Goal: Information Seeking & Learning: Learn about a topic

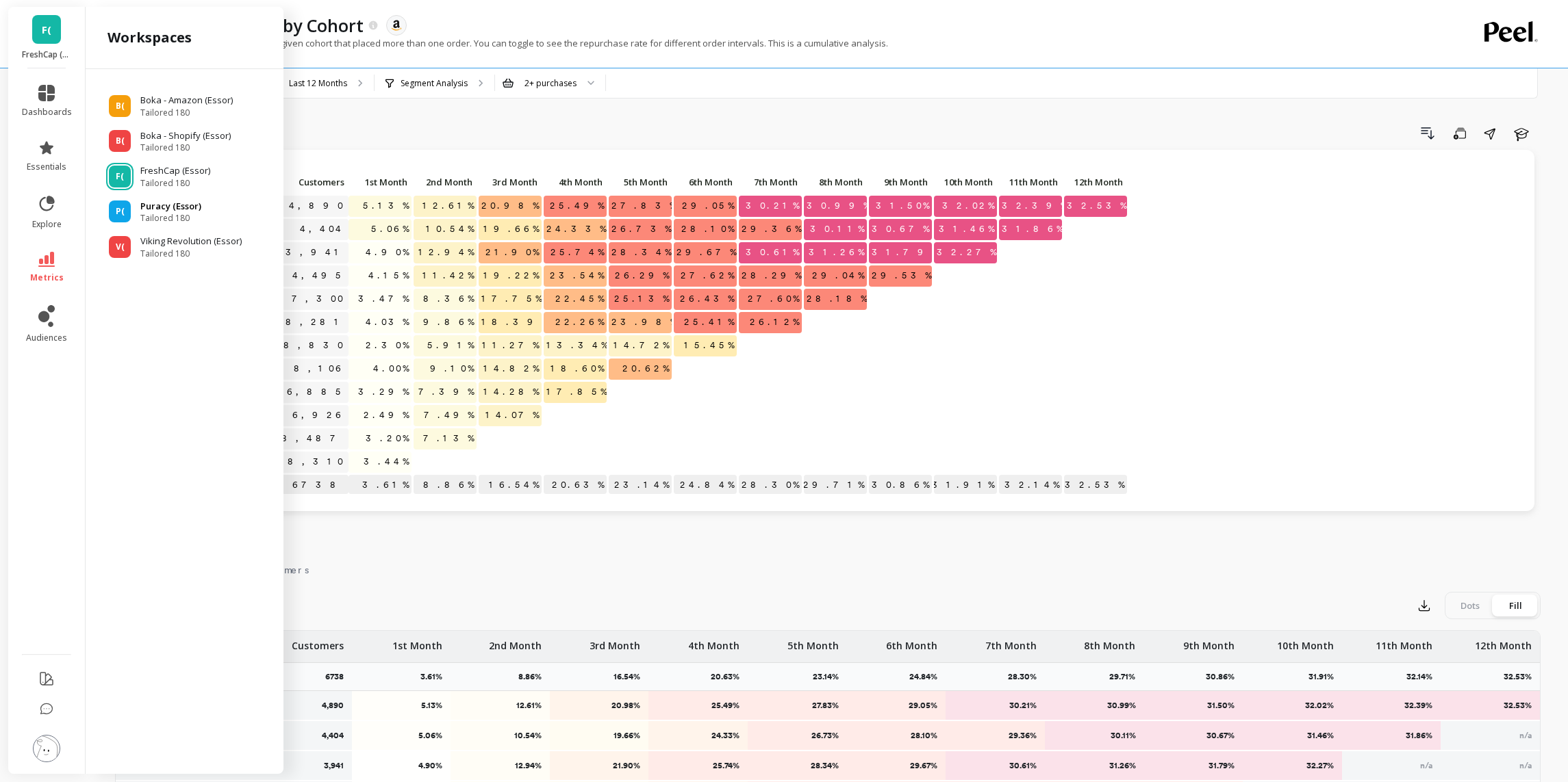
click at [156, 209] on p "Puracy (Essor)" at bounding box center [171, 206] width 61 height 13
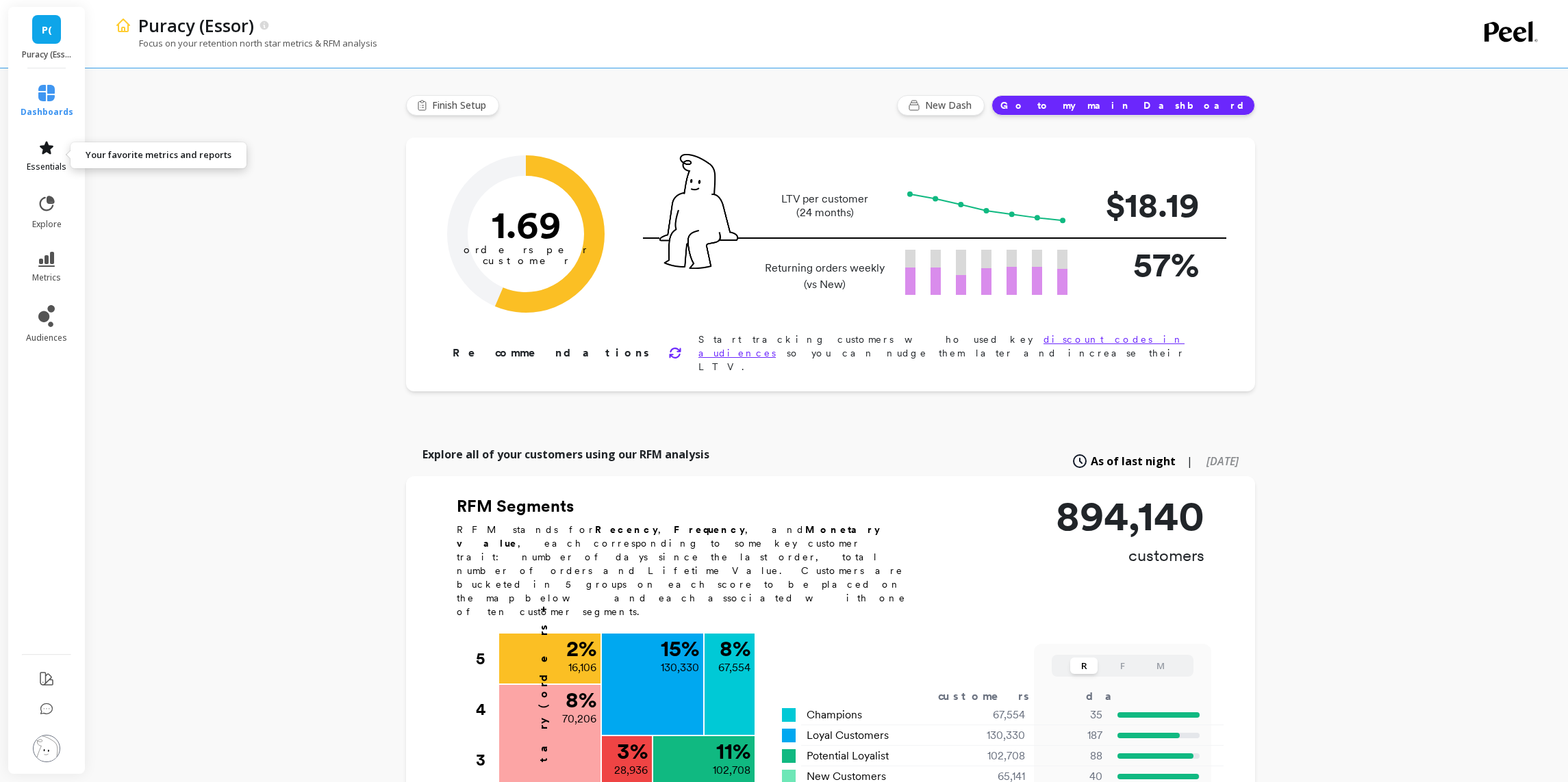
click at [48, 163] on span "essentials" at bounding box center [47, 167] width 40 height 11
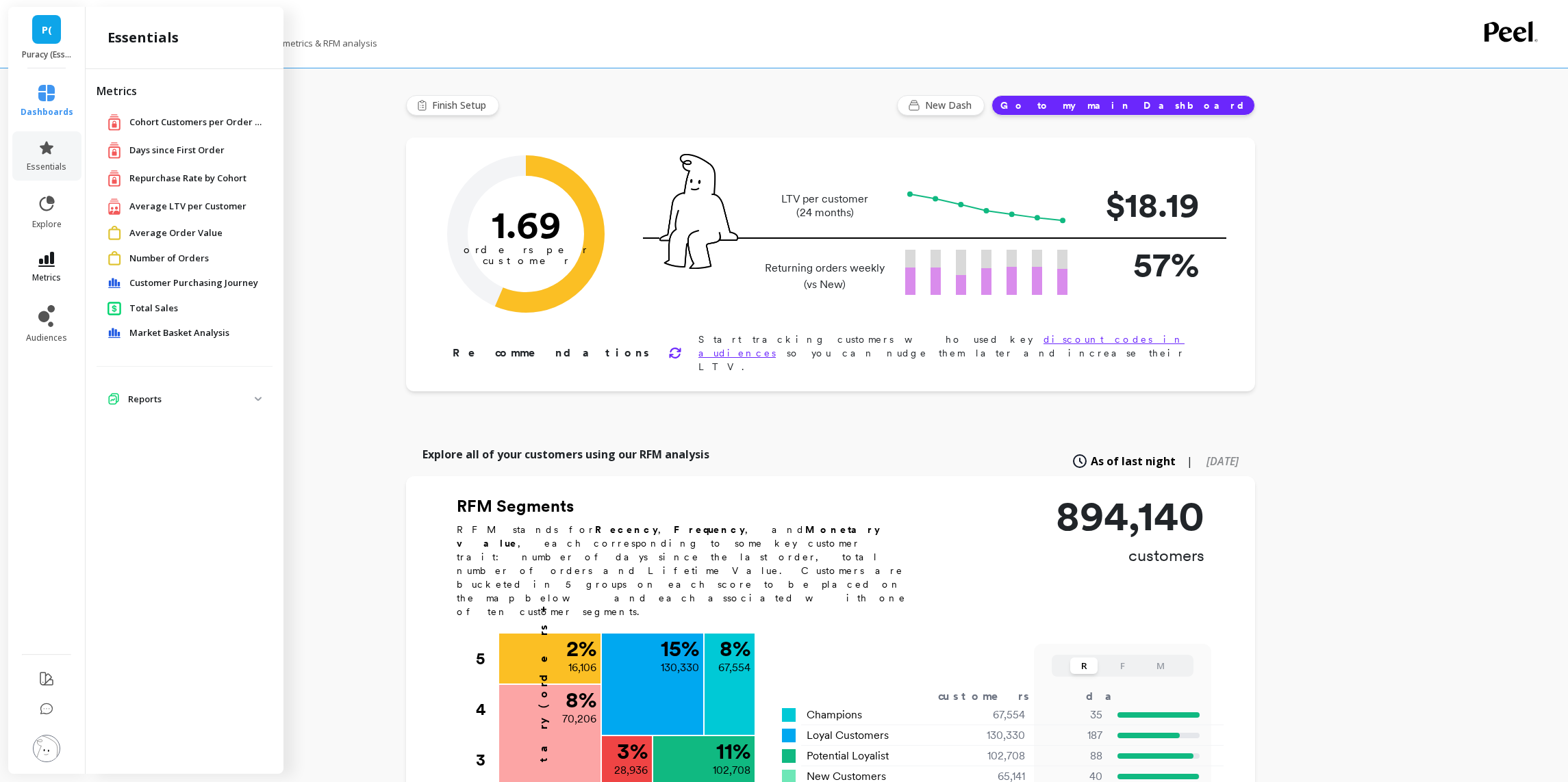
click at [42, 259] on icon at bounding box center [46, 259] width 17 height 15
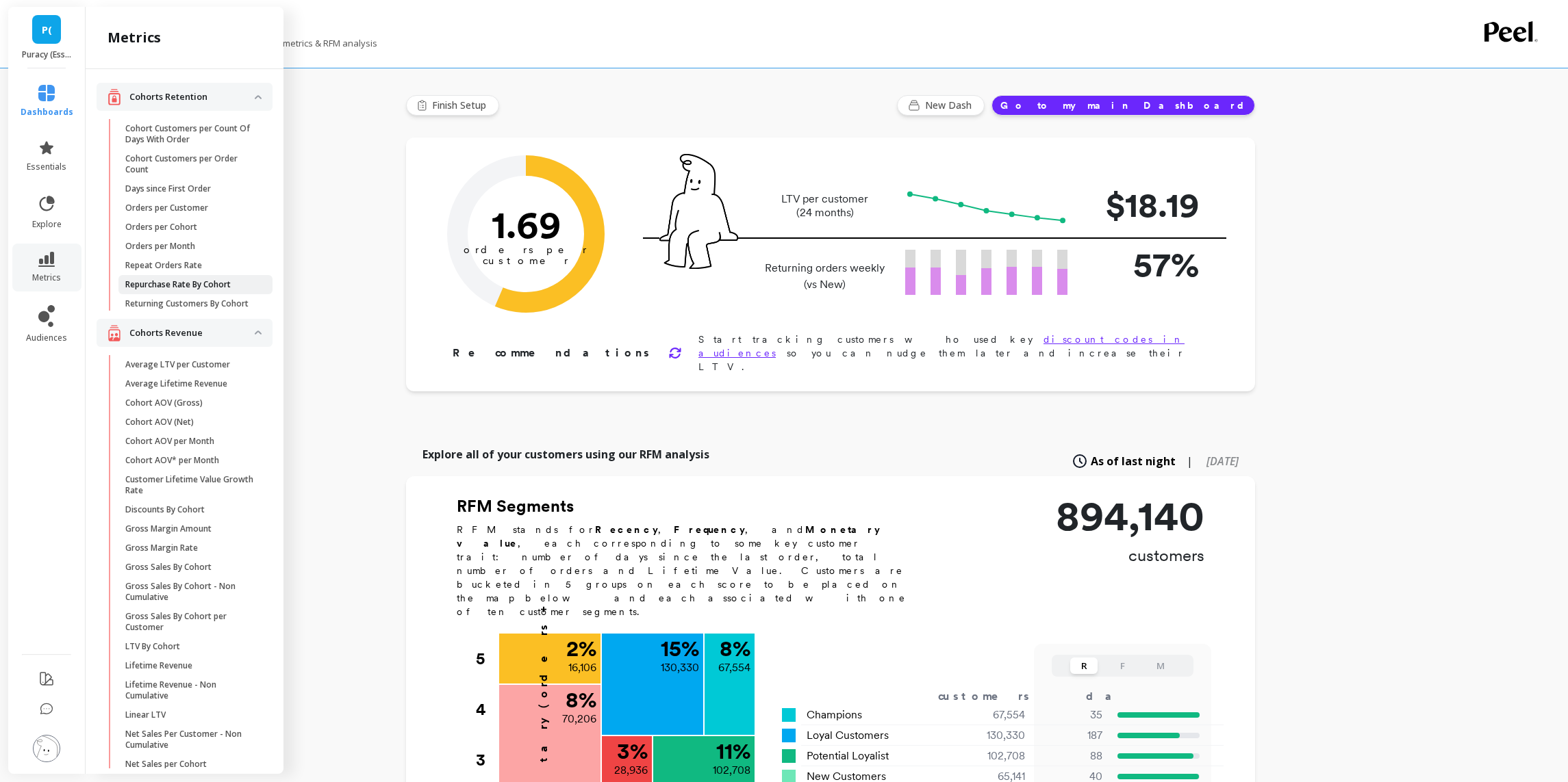
click at [213, 280] on p "Repurchase Rate By Cohort" at bounding box center [178, 285] width 106 height 11
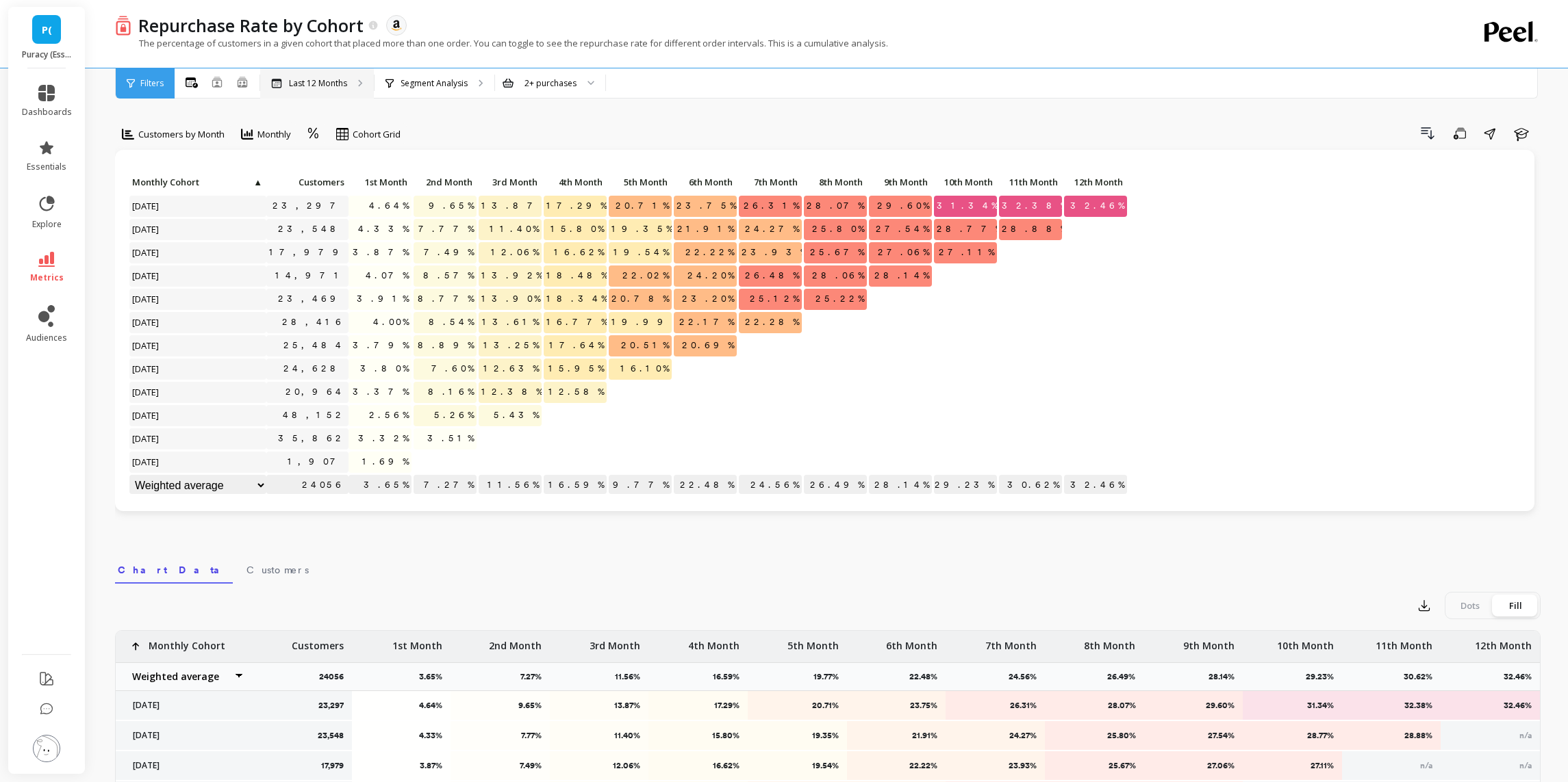
click at [342, 87] on p "Last 12 Months" at bounding box center [317, 83] width 58 height 11
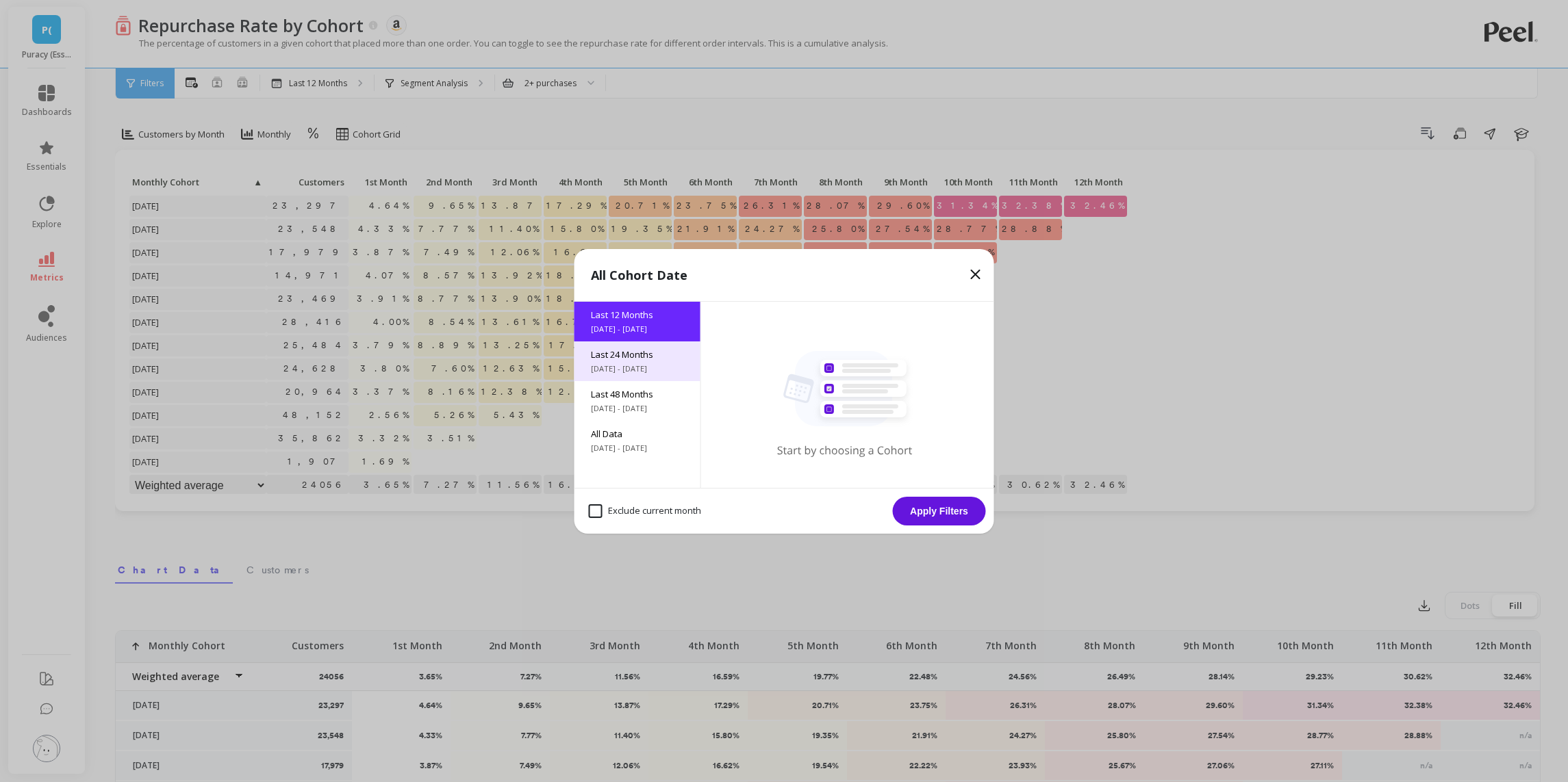
click at [651, 378] on div "Last 24 Months 9/3/2023 - 9/3/2025" at bounding box center [637, 362] width 126 height 40
click at [949, 516] on button "Apply Filters" at bounding box center [939, 512] width 93 height 29
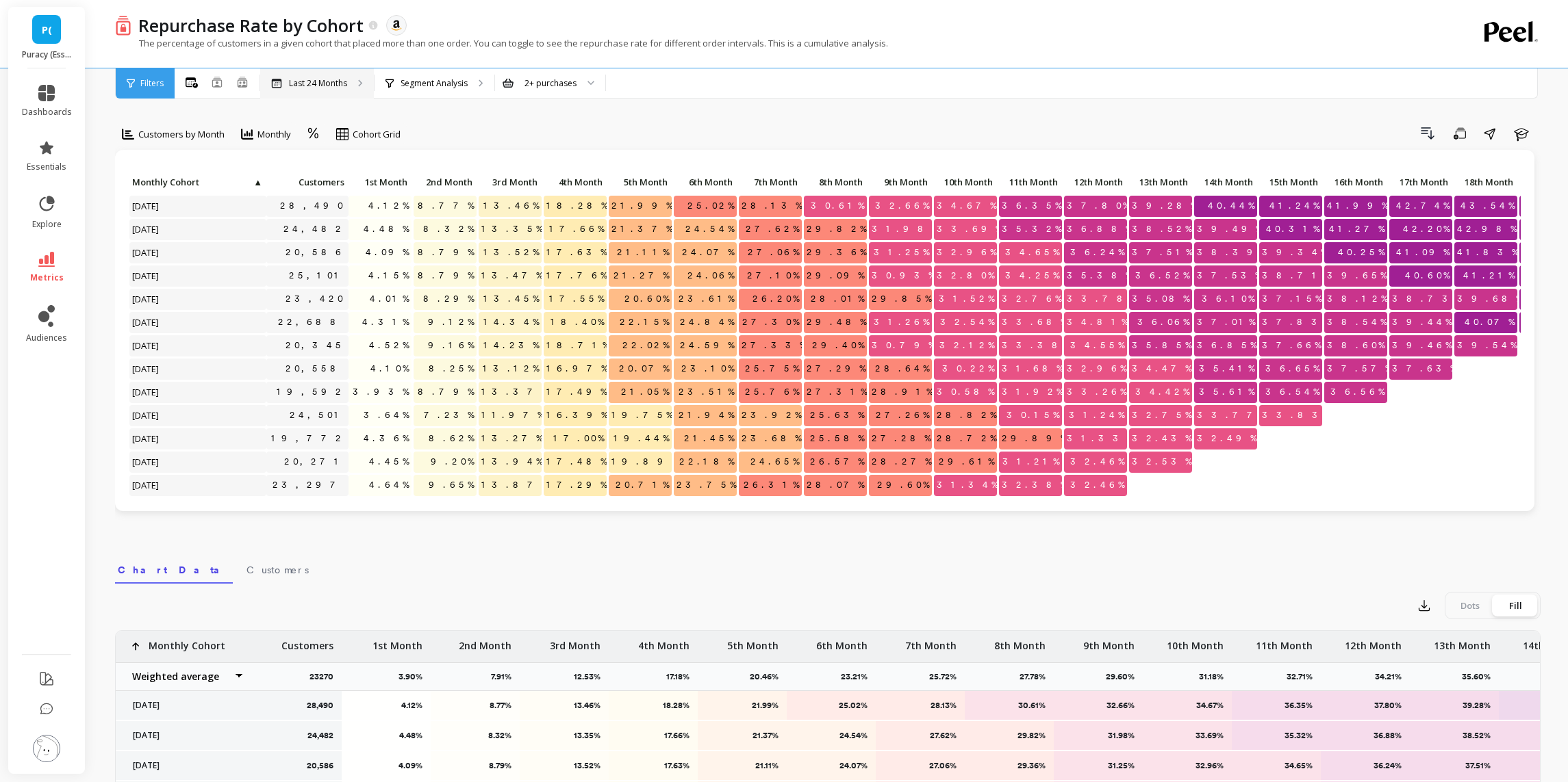
click at [325, 96] on div "Last 24 Months" at bounding box center [317, 83] width 113 height 30
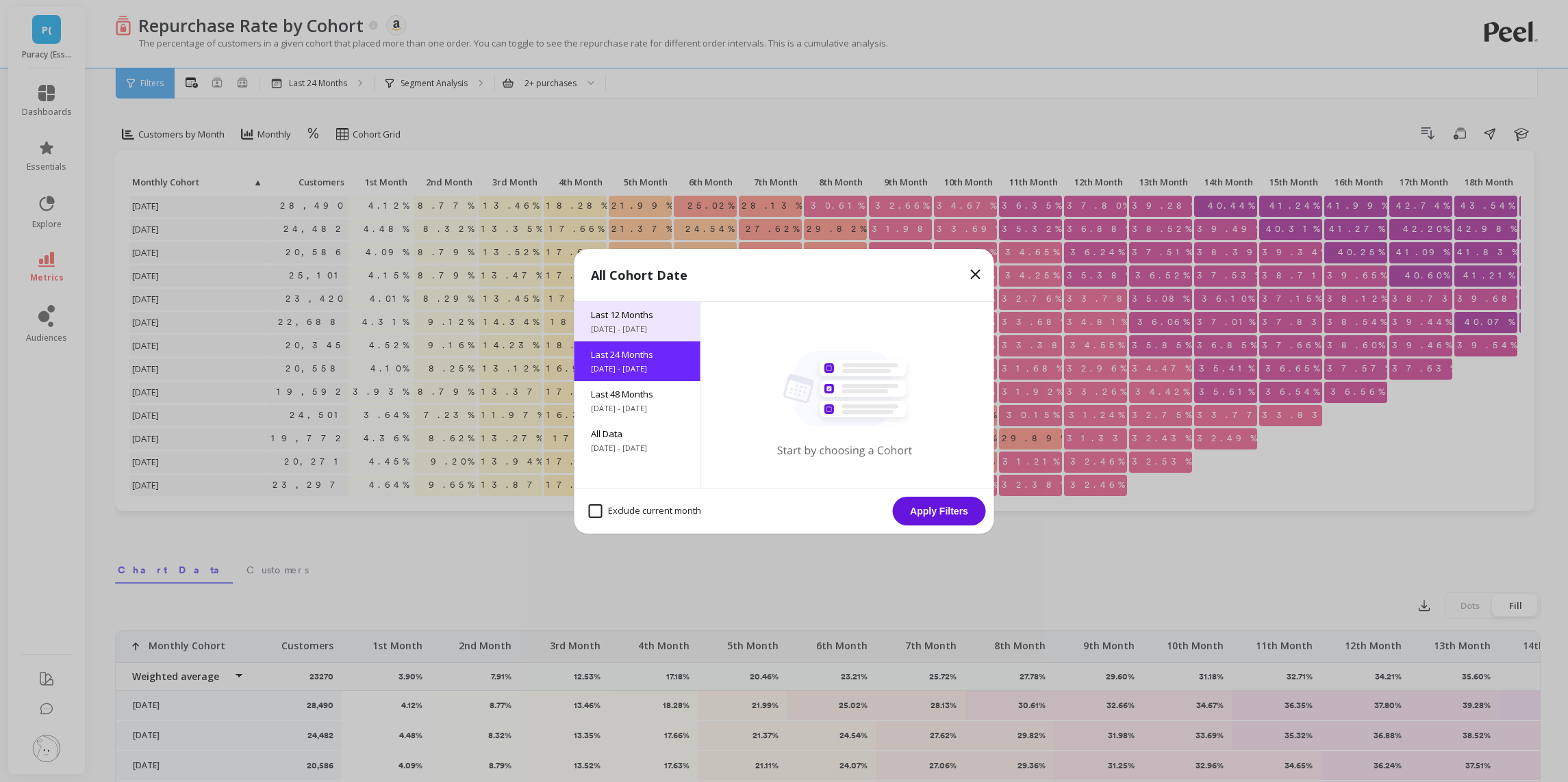
click at [632, 336] on div "Last 12 Months 9/3/2024 - 9/3/2025" at bounding box center [637, 322] width 126 height 40
click at [952, 516] on button "Apply Filters" at bounding box center [939, 512] width 93 height 29
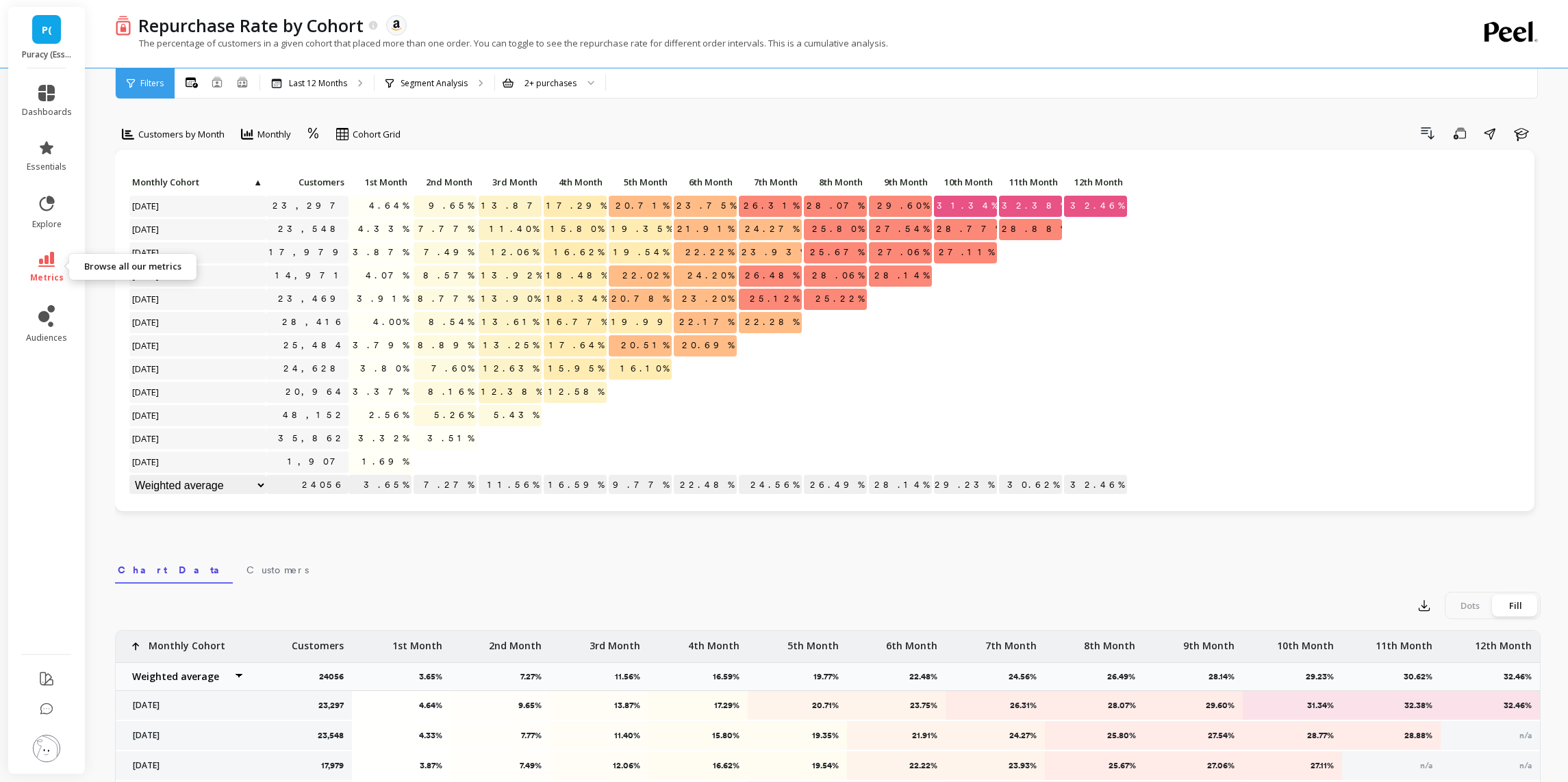
click at [39, 261] on icon at bounding box center [46, 259] width 17 height 15
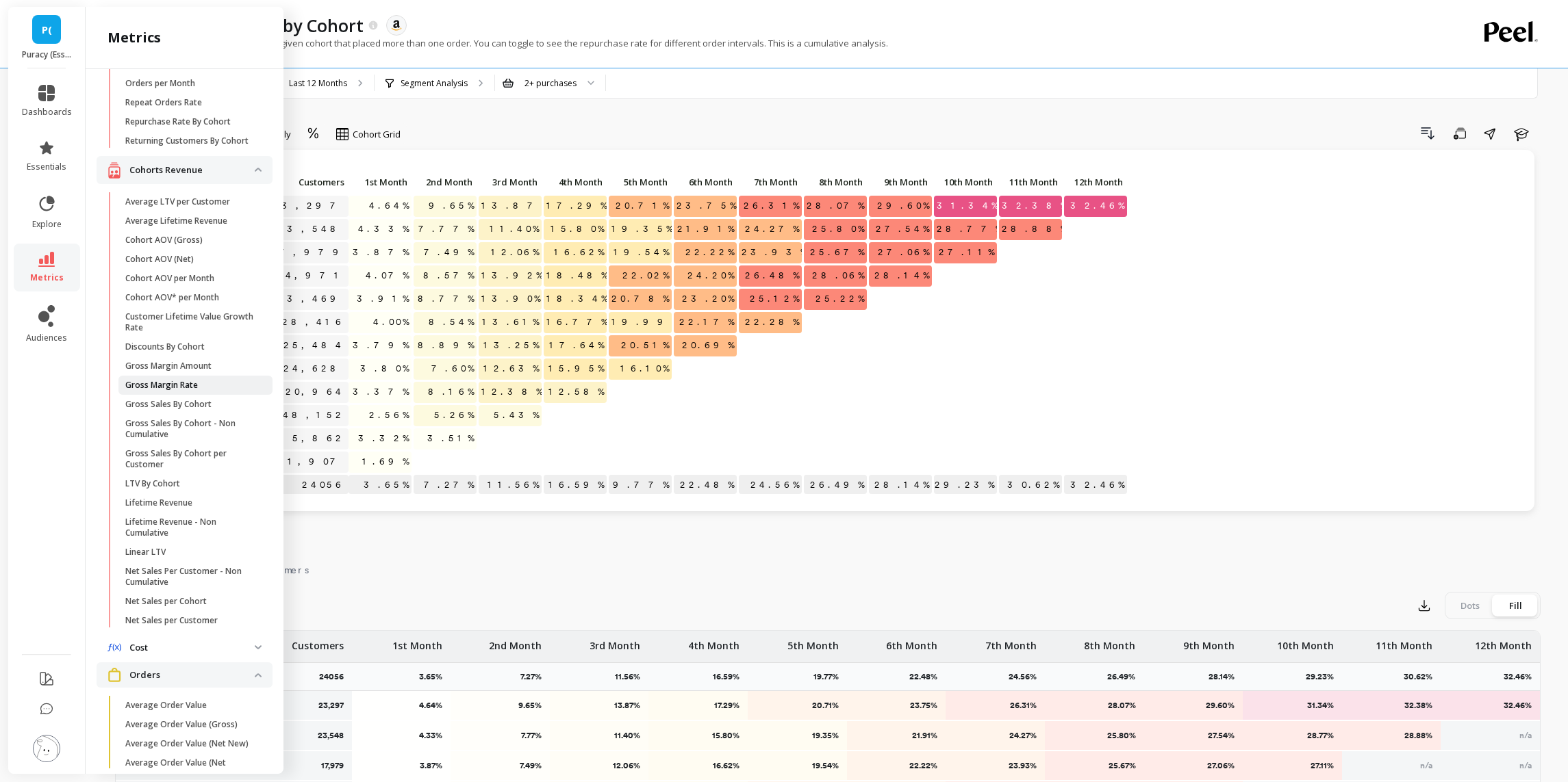
scroll to position [164, 0]
click at [448, 539] on div "Customers by Month Monthly Cohort Grid Drill Down Save Share Learn Click to cre…" at bounding box center [828, 577] width 1426 height 1045
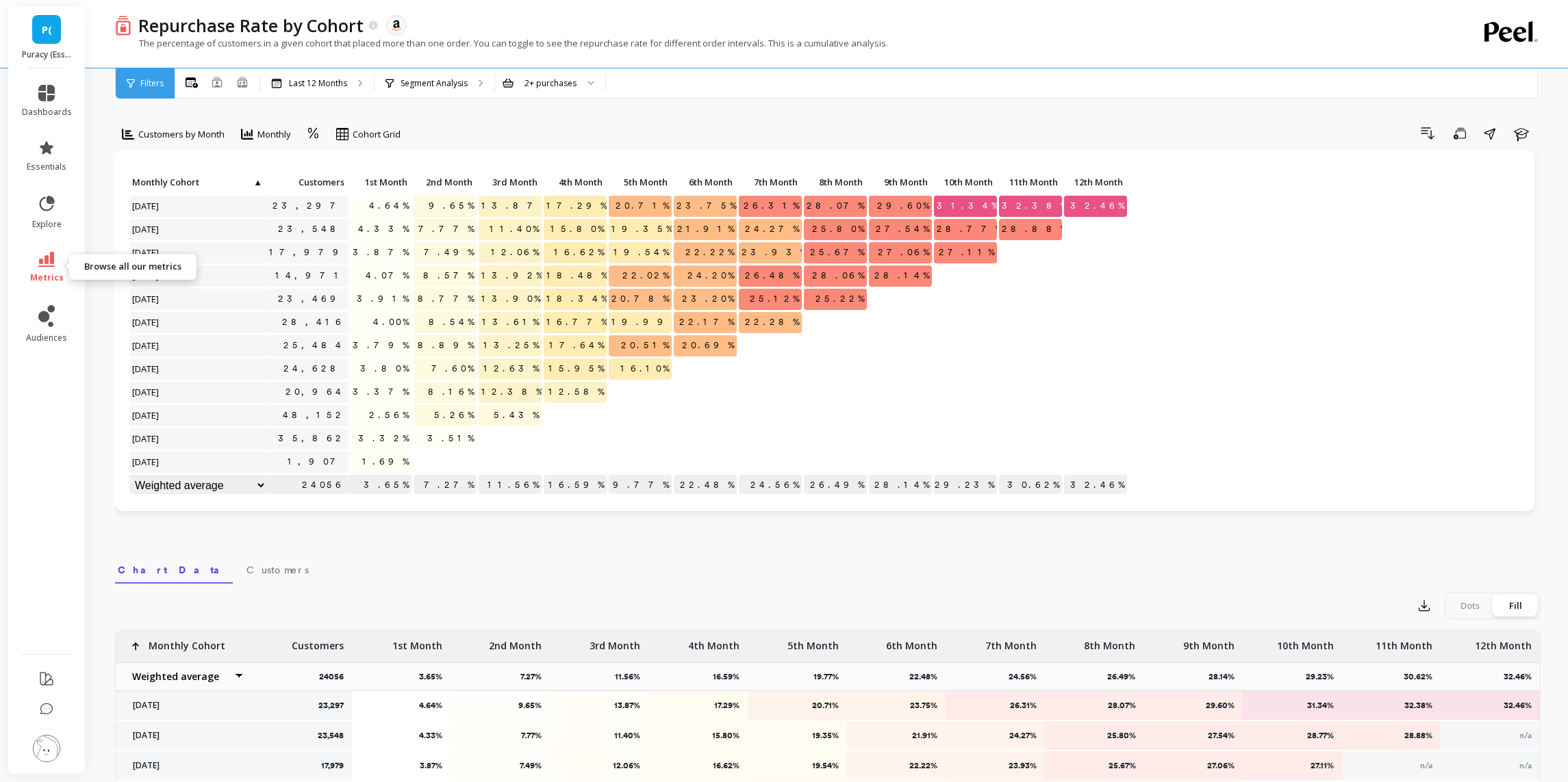
click at [51, 257] on icon at bounding box center [46, 259] width 17 height 15
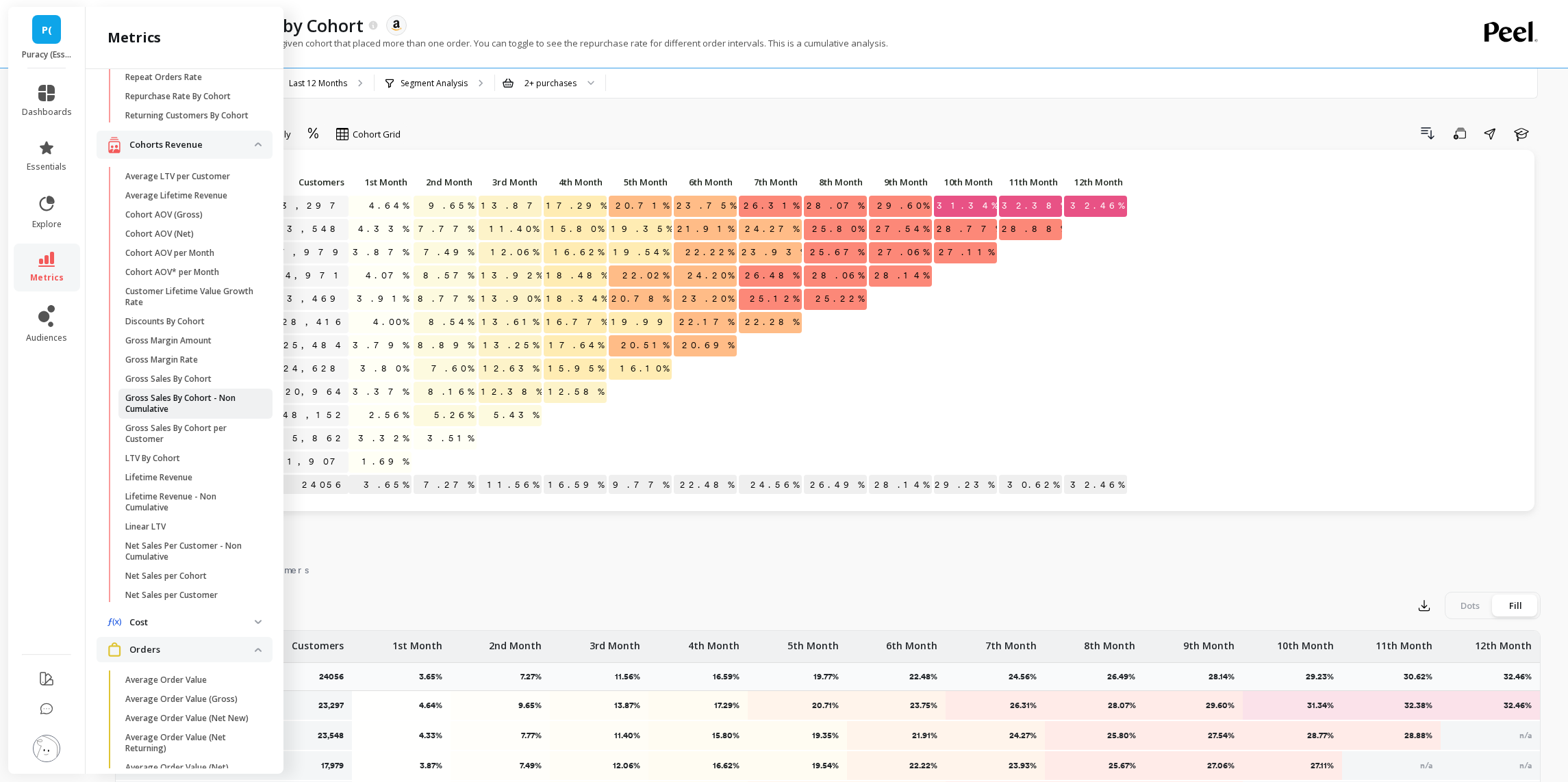
scroll to position [190, 0]
click at [203, 592] on p "Net Sales per Customer" at bounding box center [171, 594] width 93 height 11
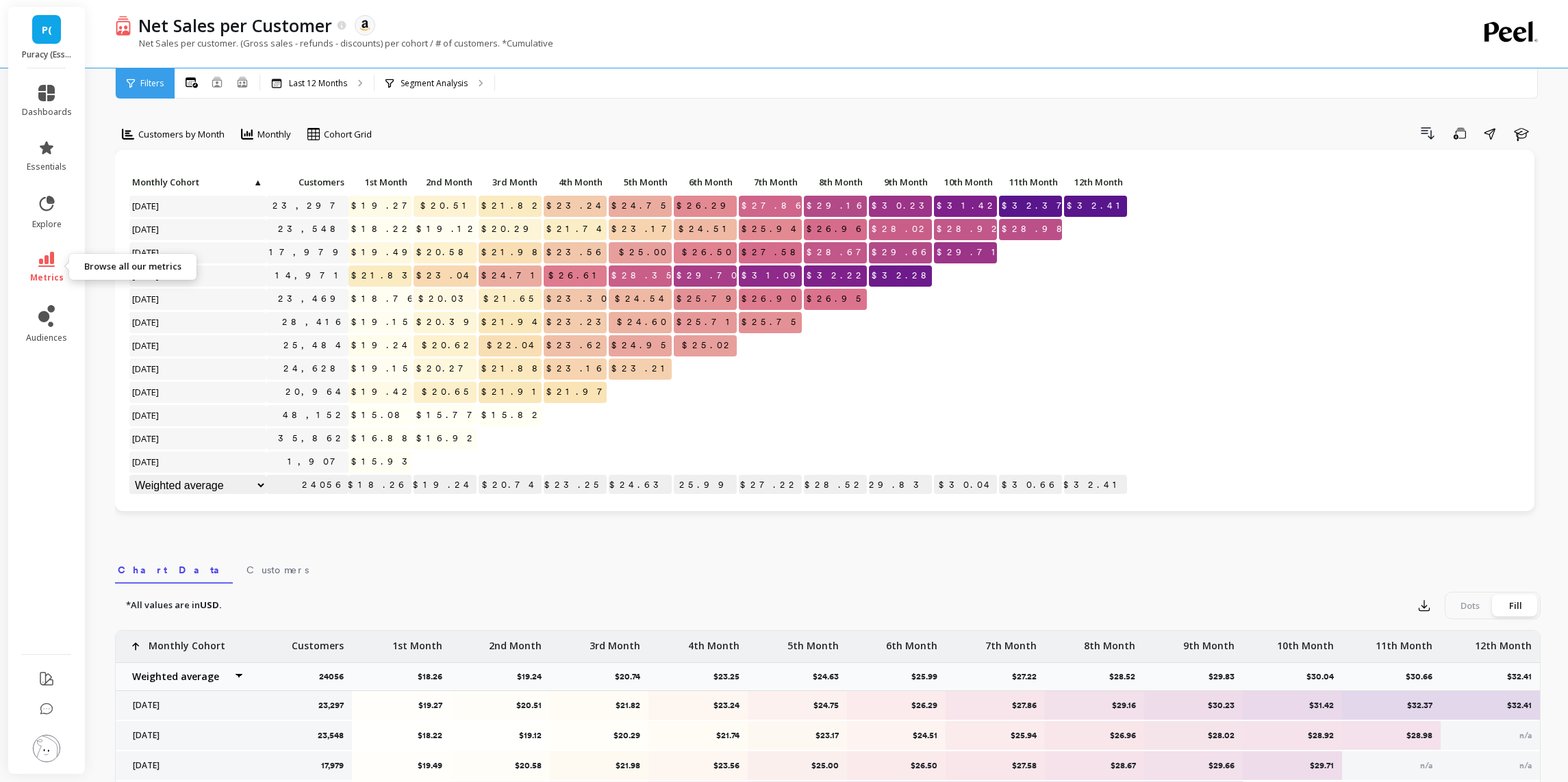
click at [50, 269] on link "metrics" at bounding box center [47, 268] width 50 height 32
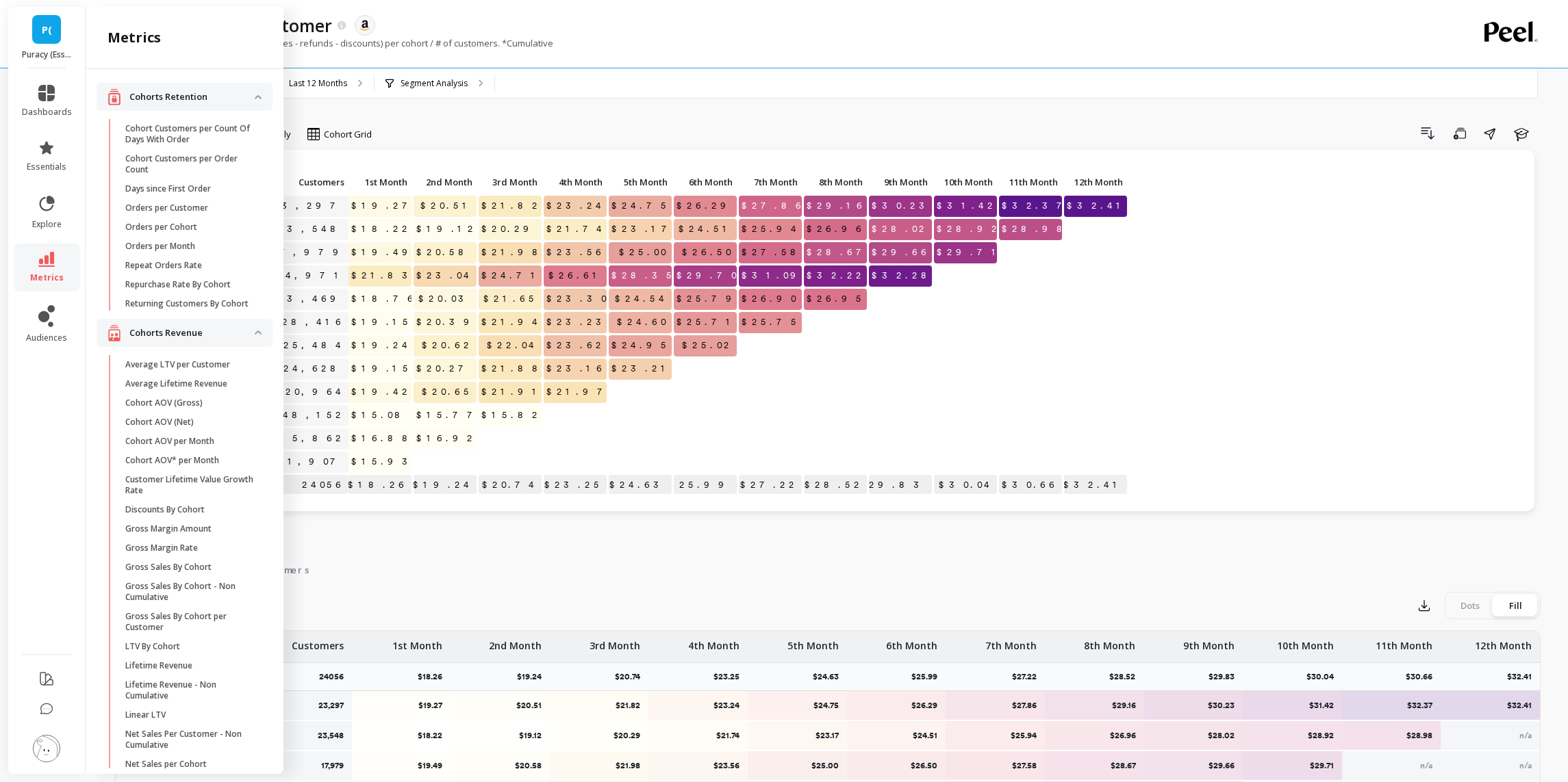
scroll to position [190, 0]
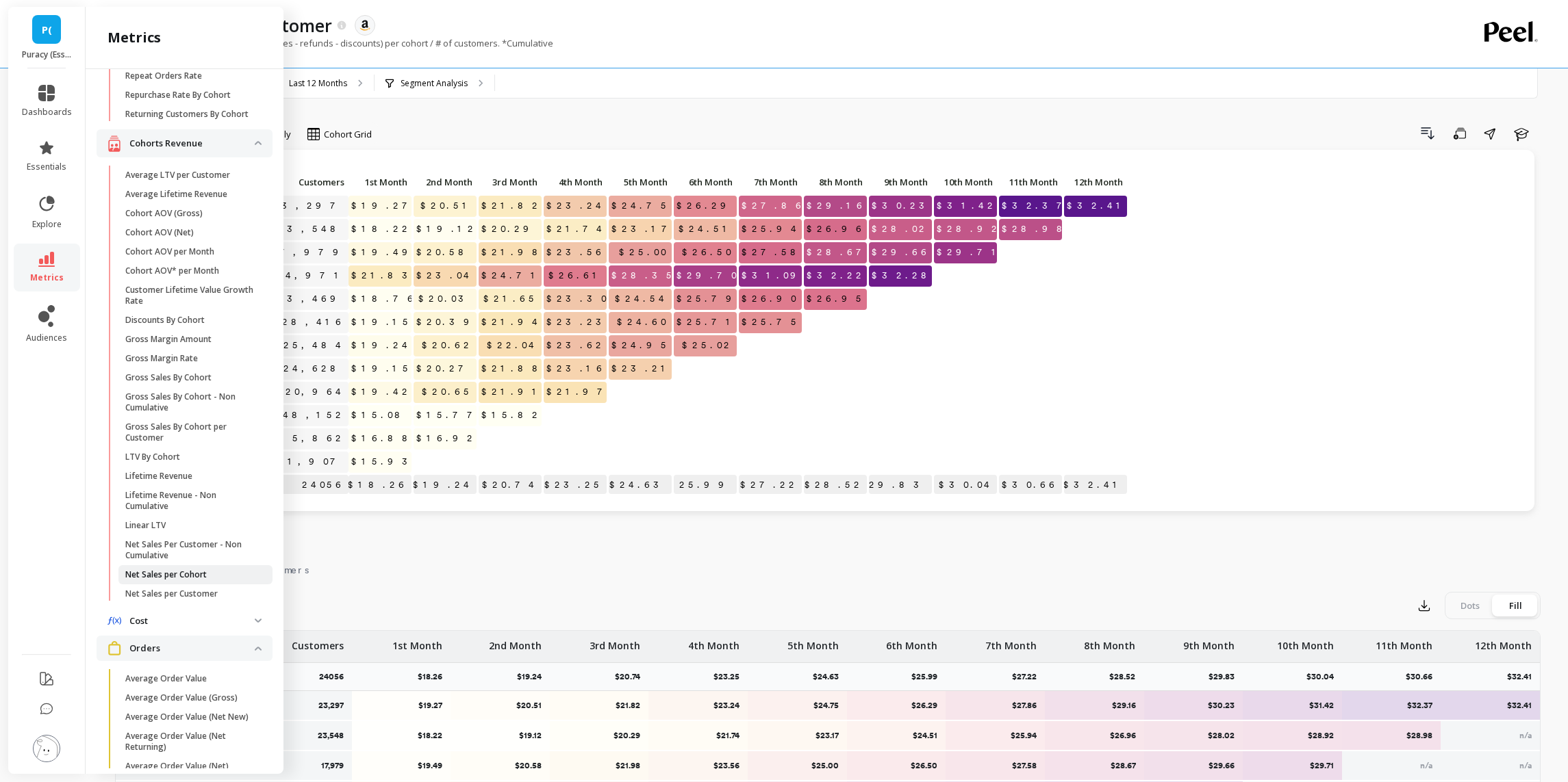
click at [192, 577] on p "Net Sales per Cohort" at bounding box center [166, 575] width 82 height 11
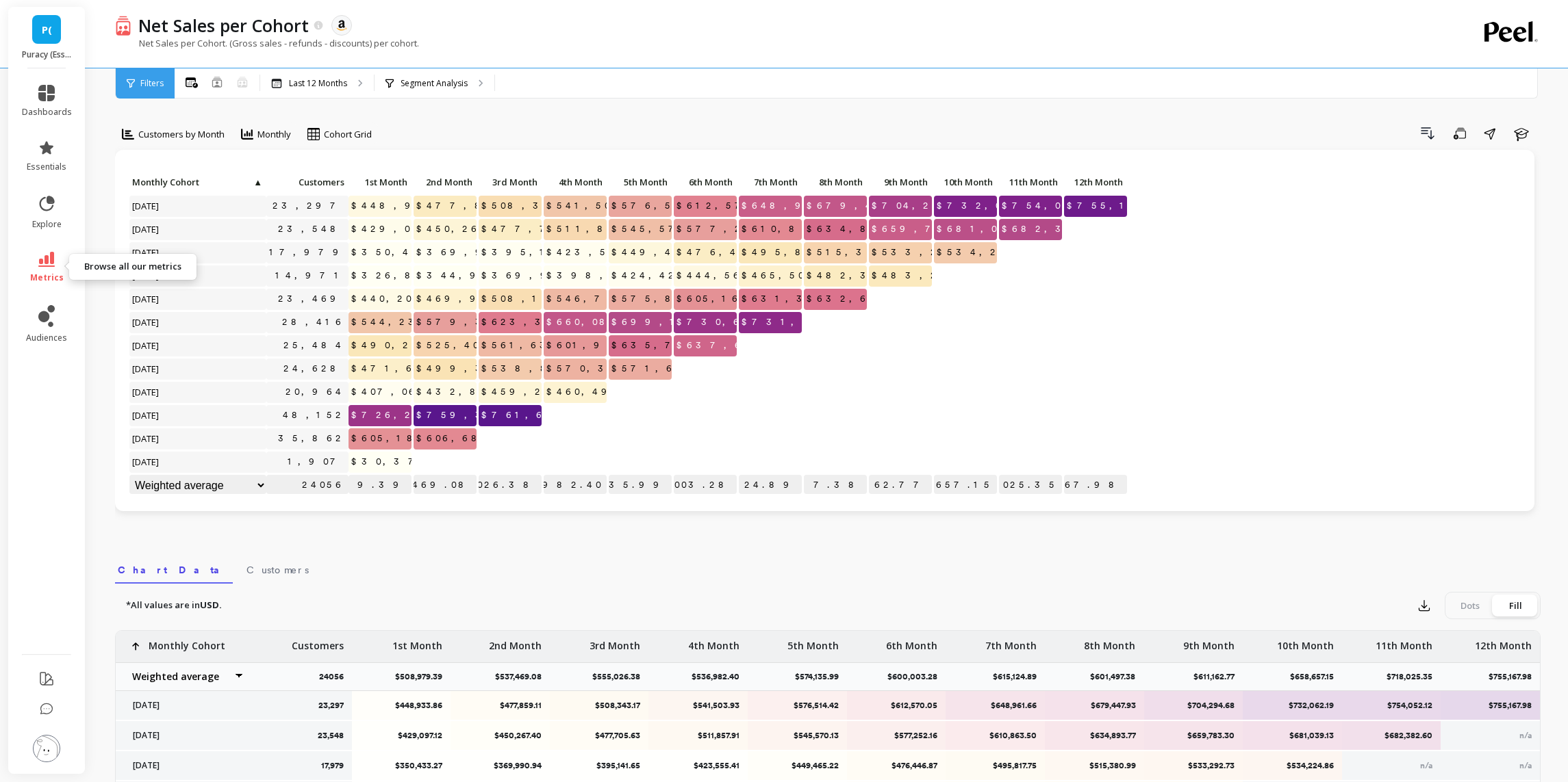
click at [55, 266] on link "metrics" at bounding box center [47, 268] width 50 height 32
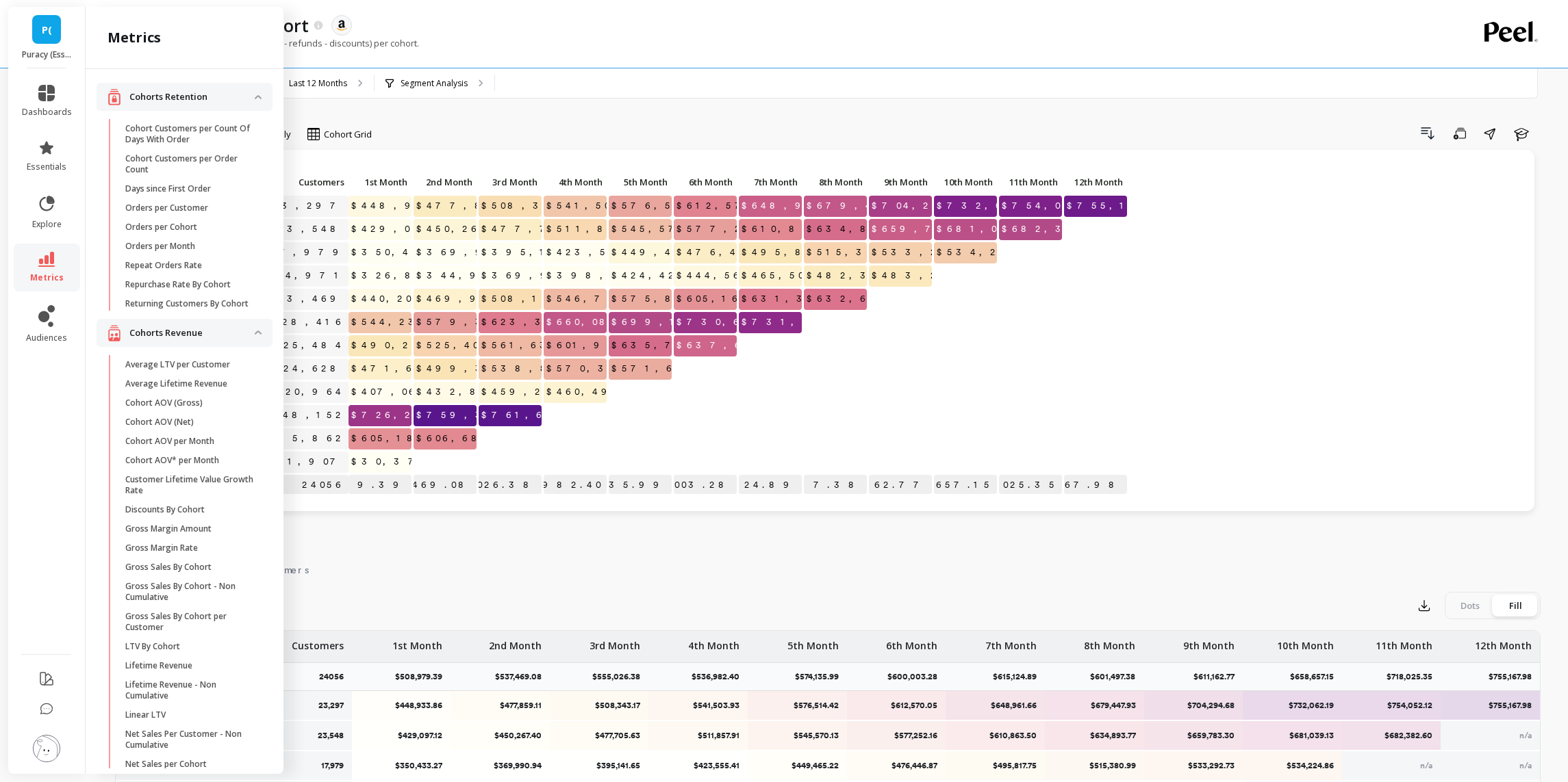
scroll to position [190, 0]
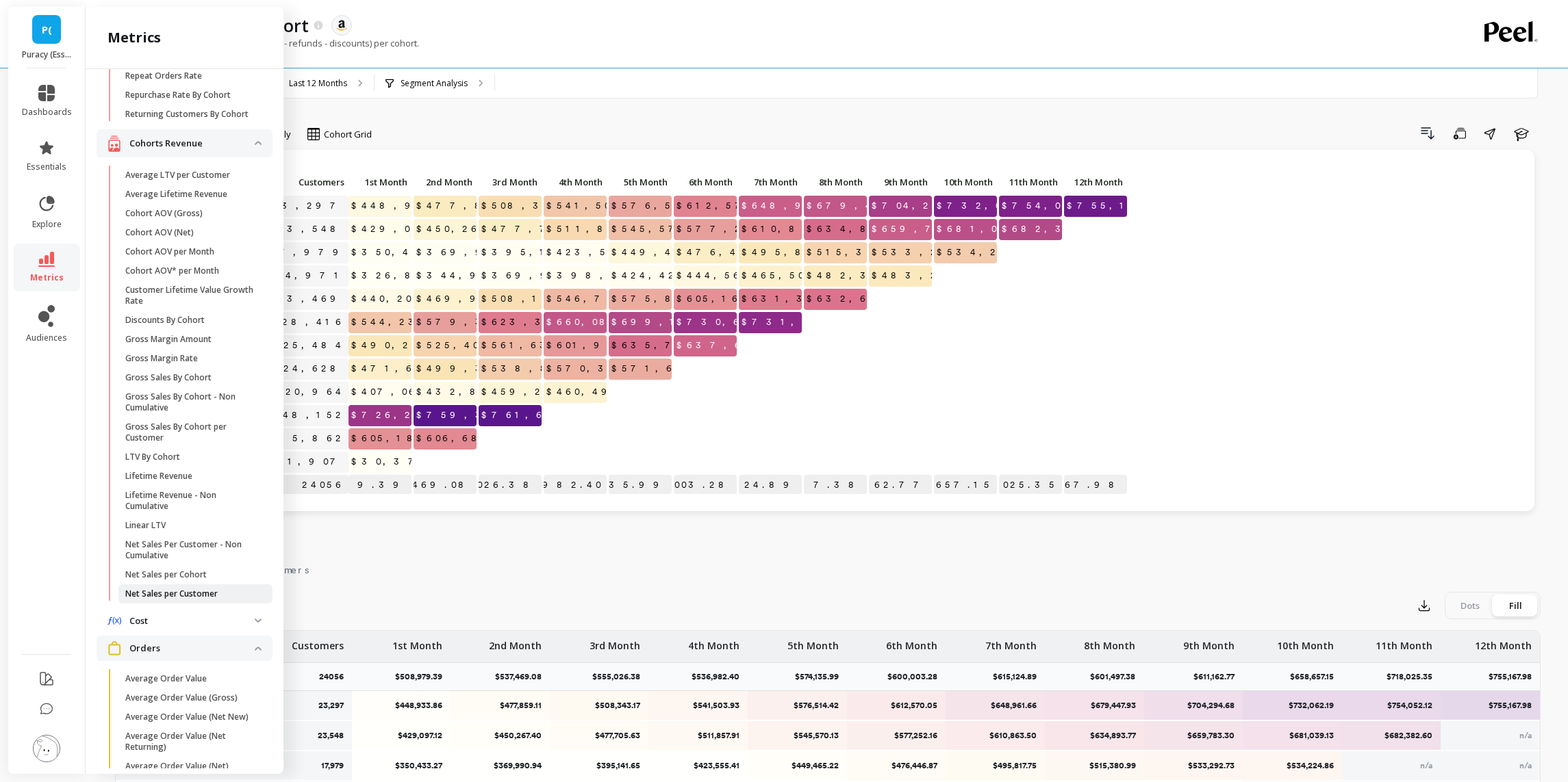
click at [162, 591] on p "Net Sales per Customer" at bounding box center [171, 594] width 93 height 11
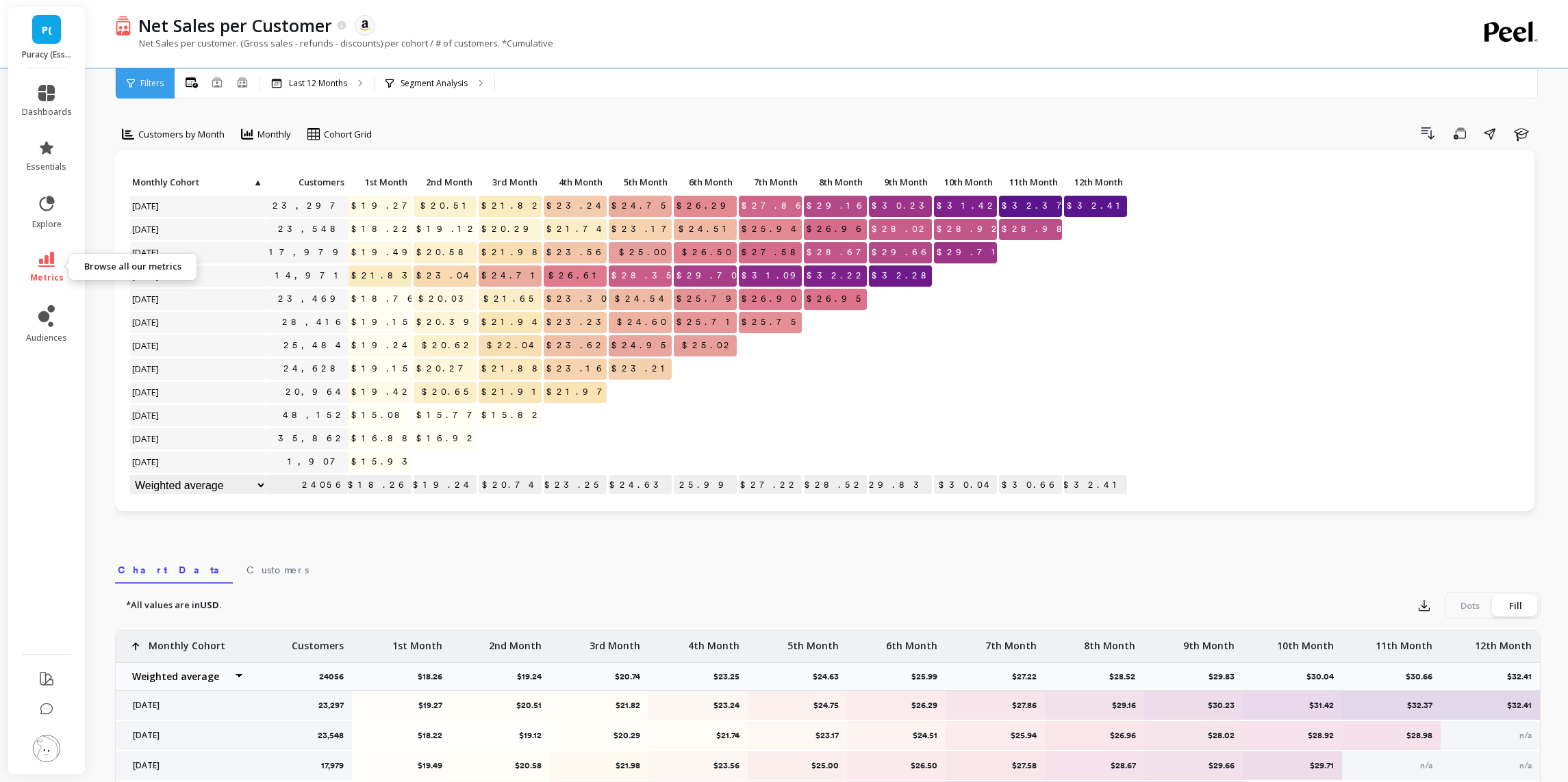
click at [48, 262] on icon at bounding box center [46, 259] width 17 height 15
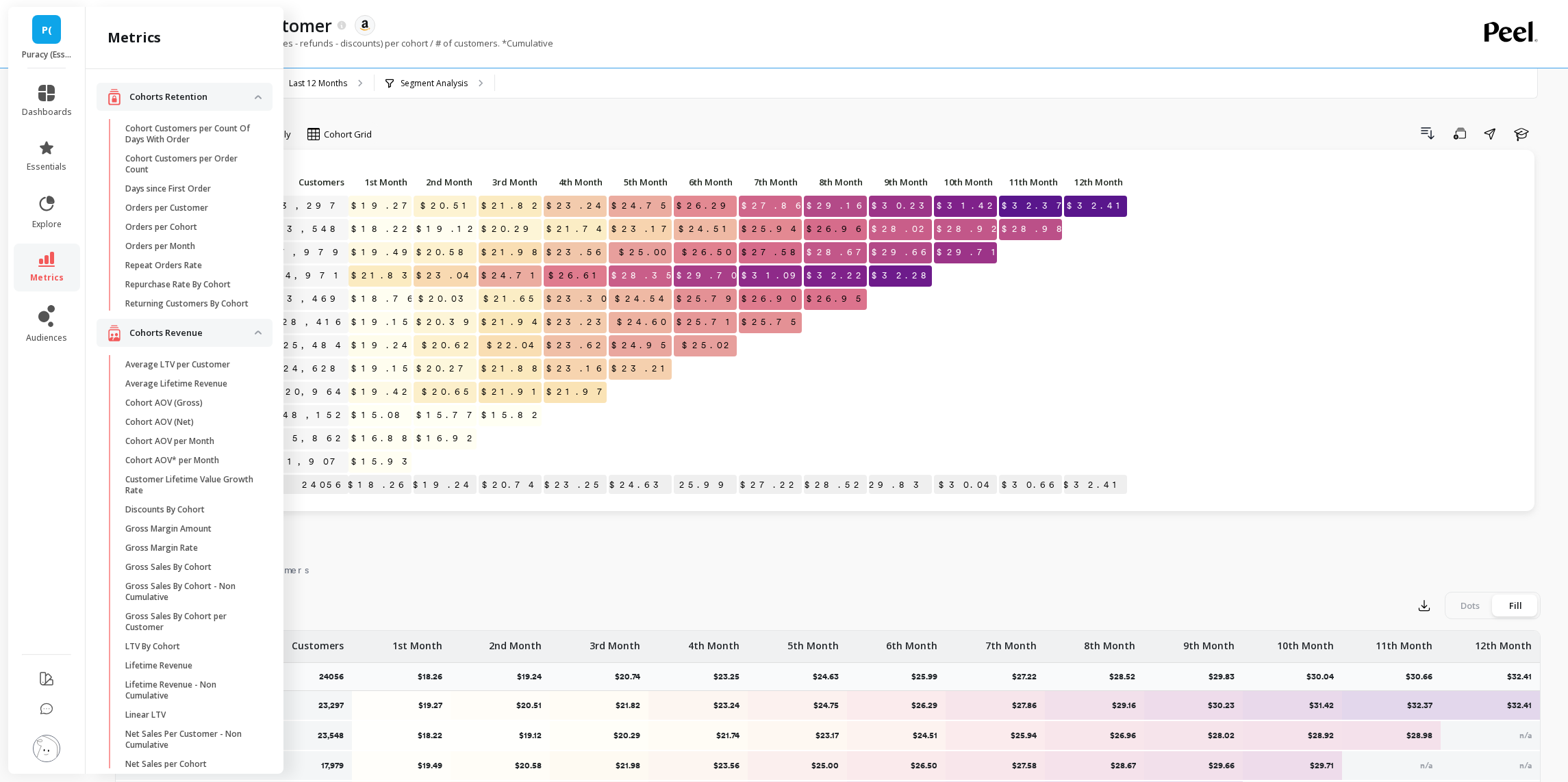
scroll to position [190, 0]
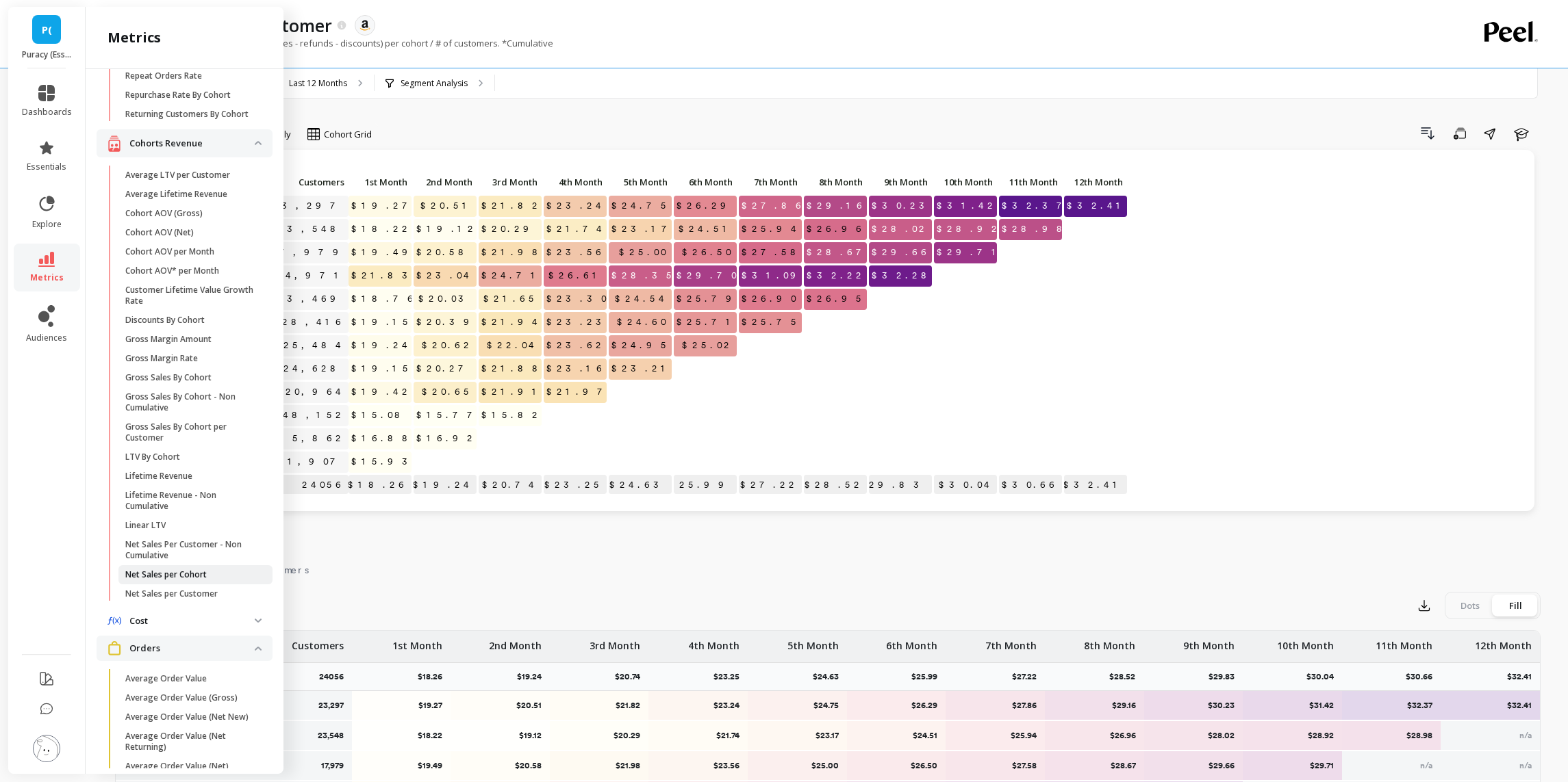
click at [180, 569] on p "Net Sales per Cohort" at bounding box center [166, 575] width 82 height 11
